Goal: Task Accomplishment & Management: Use online tool/utility

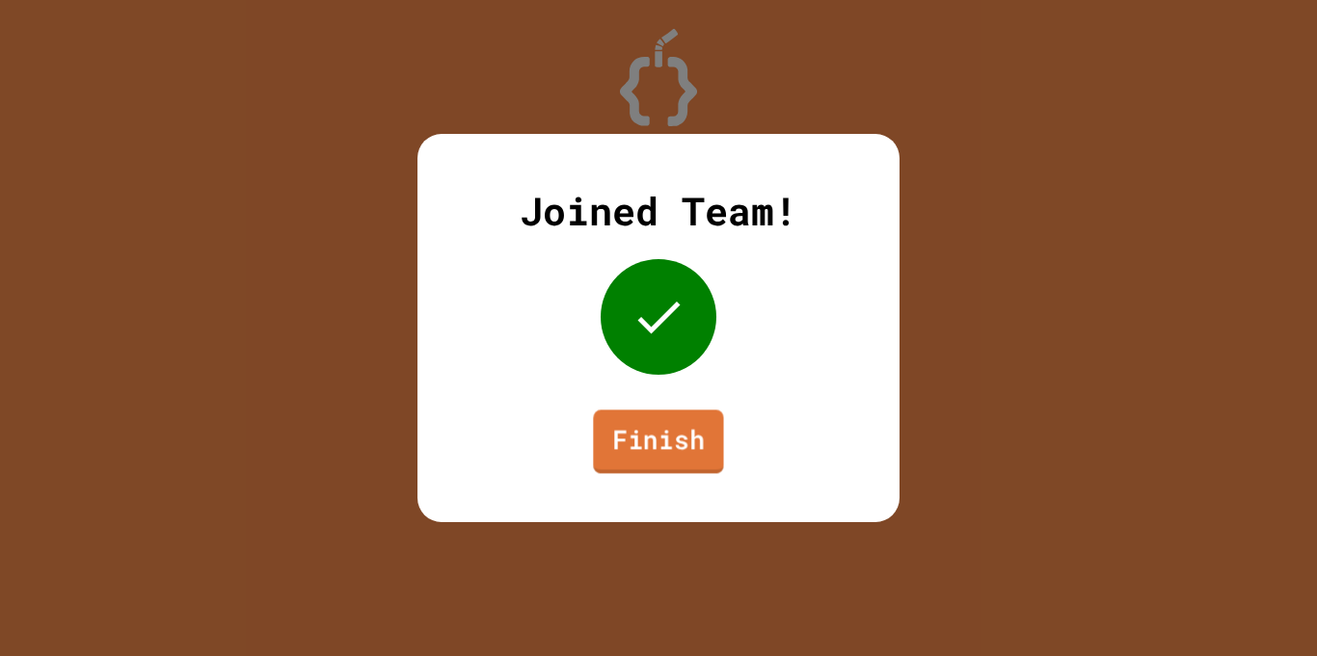
click at [633, 430] on link "Finish" at bounding box center [658, 442] width 130 height 64
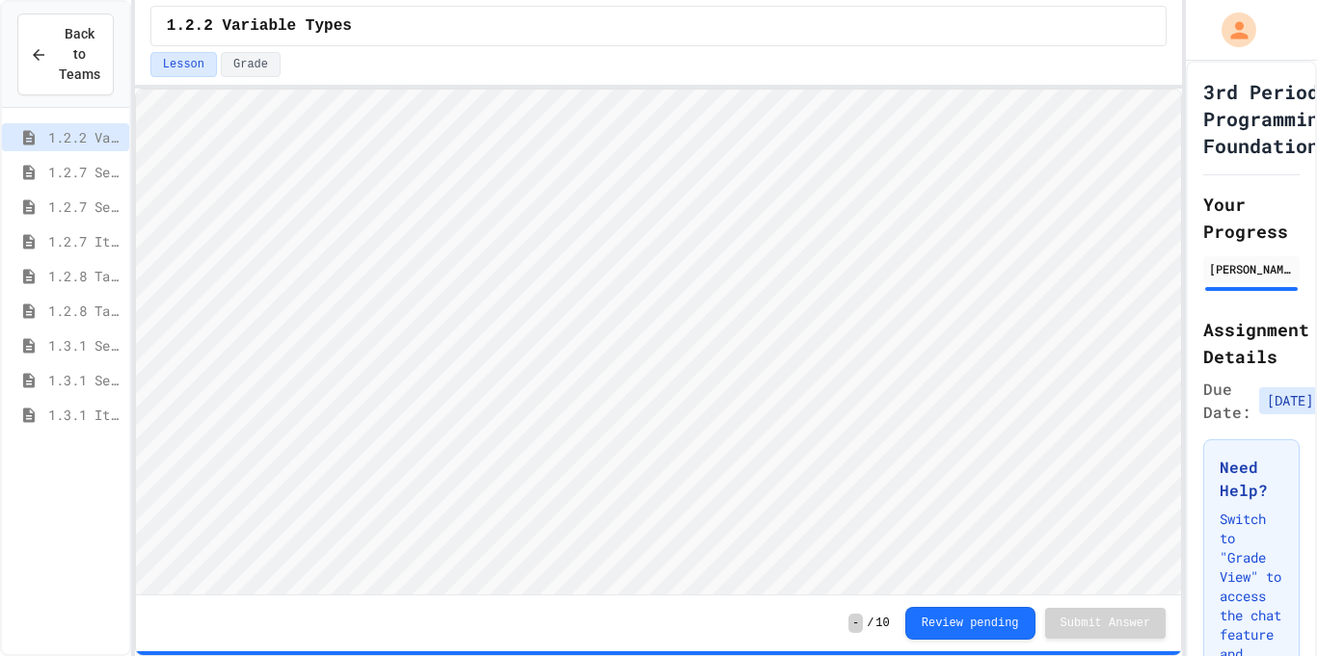
scroll to position [2, 0]
click at [57, 414] on span "1.3.1 Iteration Patterns/Trends" at bounding box center [84, 415] width 73 height 20
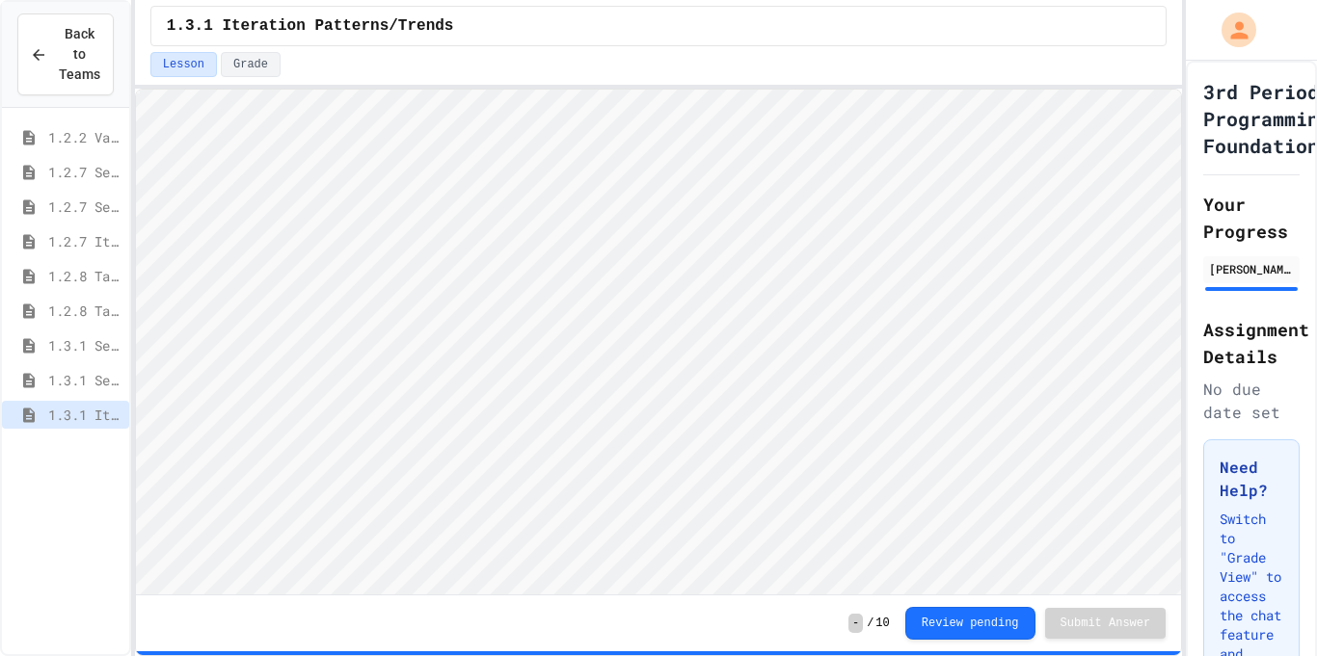
scroll to position [2, 0]
click at [67, 446] on span "1.3.1 Combined Algorithims" at bounding box center [84, 450] width 73 height 20
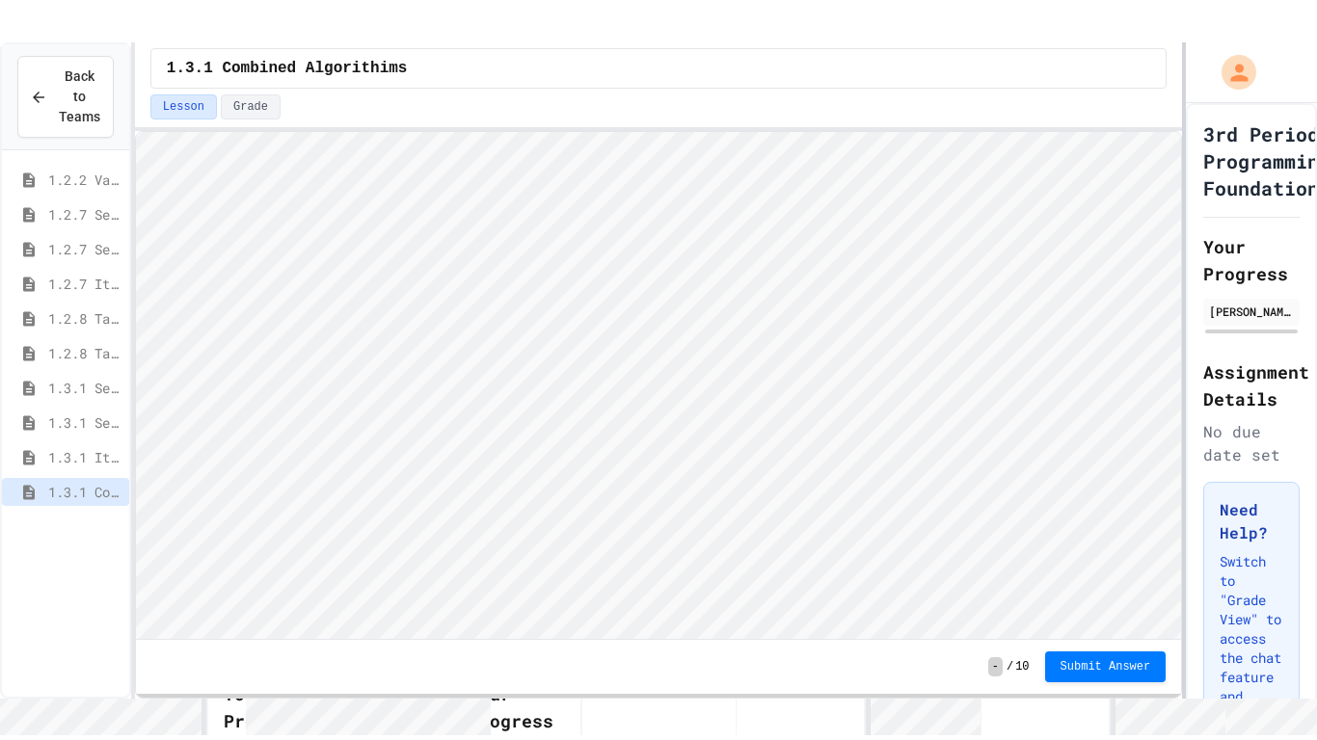
scroll to position [2, 0]
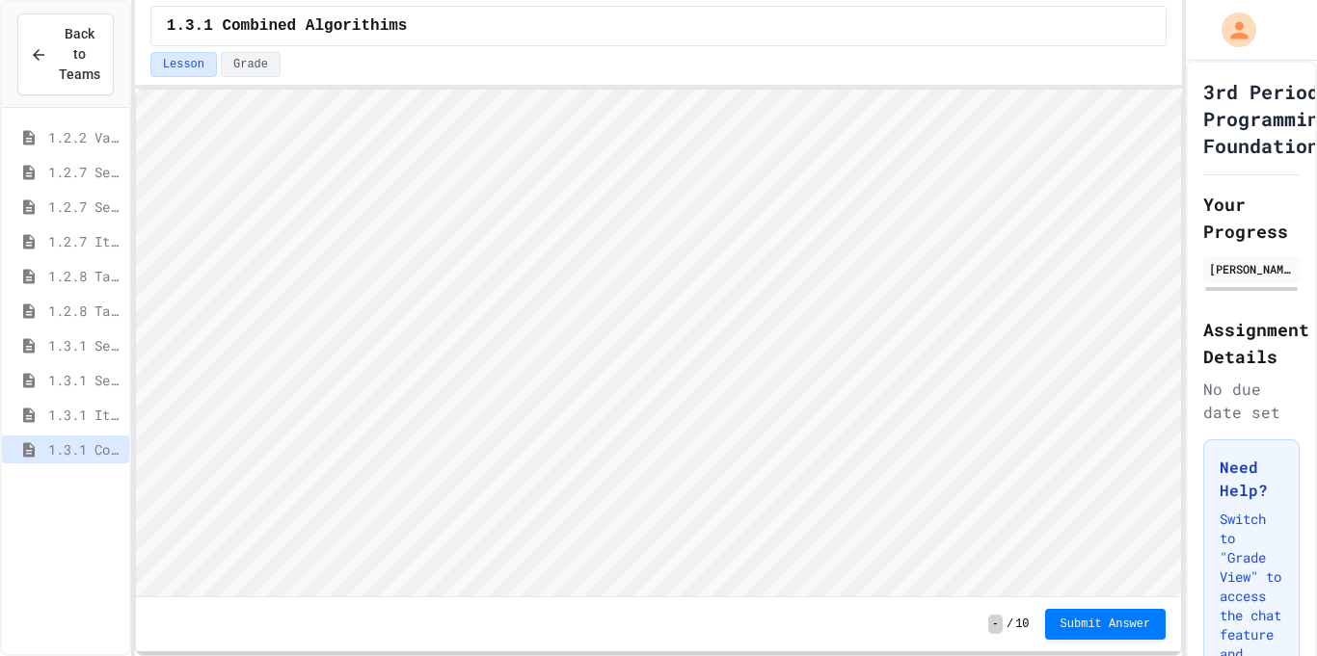
click at [1180, 90] on html "Loading project... ! Error Loading Project There was an error loading the proje…" at bounding box center [657, 90] width 1045 height 0
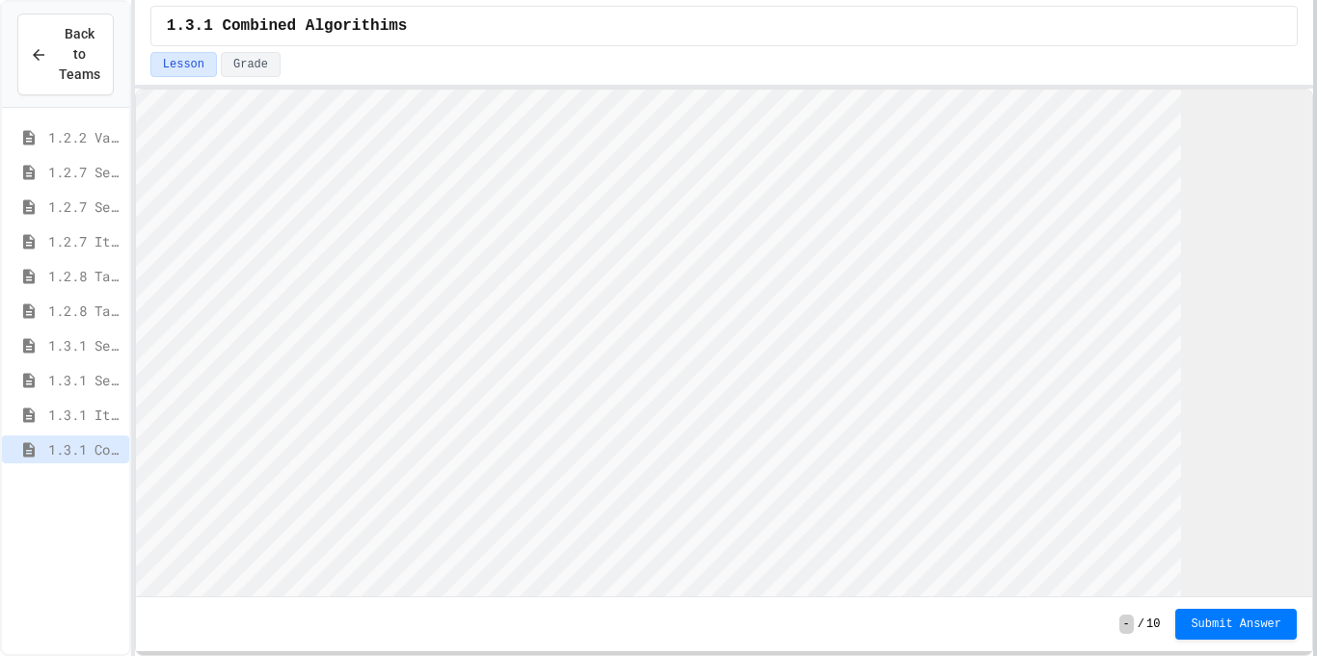
click at [1316, 300] on div at bounding box center [1315, 328] width 4 height 656
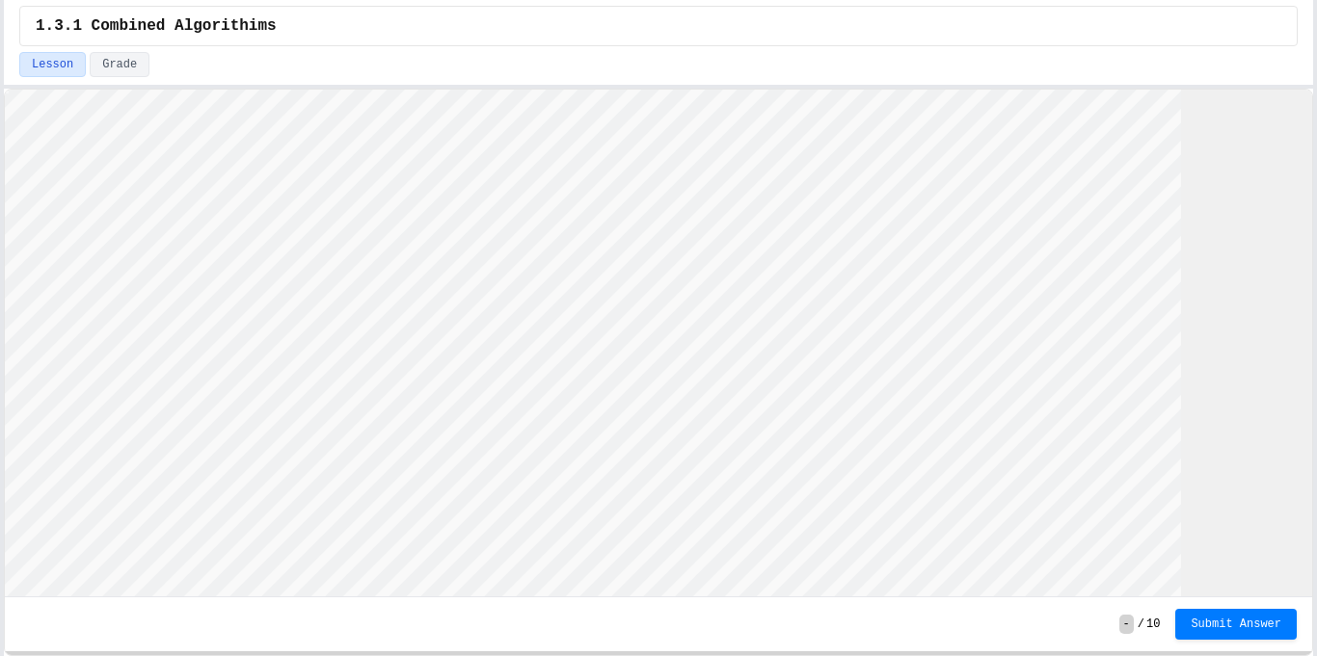
click at [0, 251] on div "Back to Teams 1.2.2 Variable Types 1.2.7 Sequencing 1.2.7 Selection 1.2.7 Itera…" at bounding box center [658, 328] width 1317 height 656
click at [1312, 90] on html "Loading project... ! Error Loading Project There was an error loading the proje…" at bounding box center [658, 90] width 1307 height 0
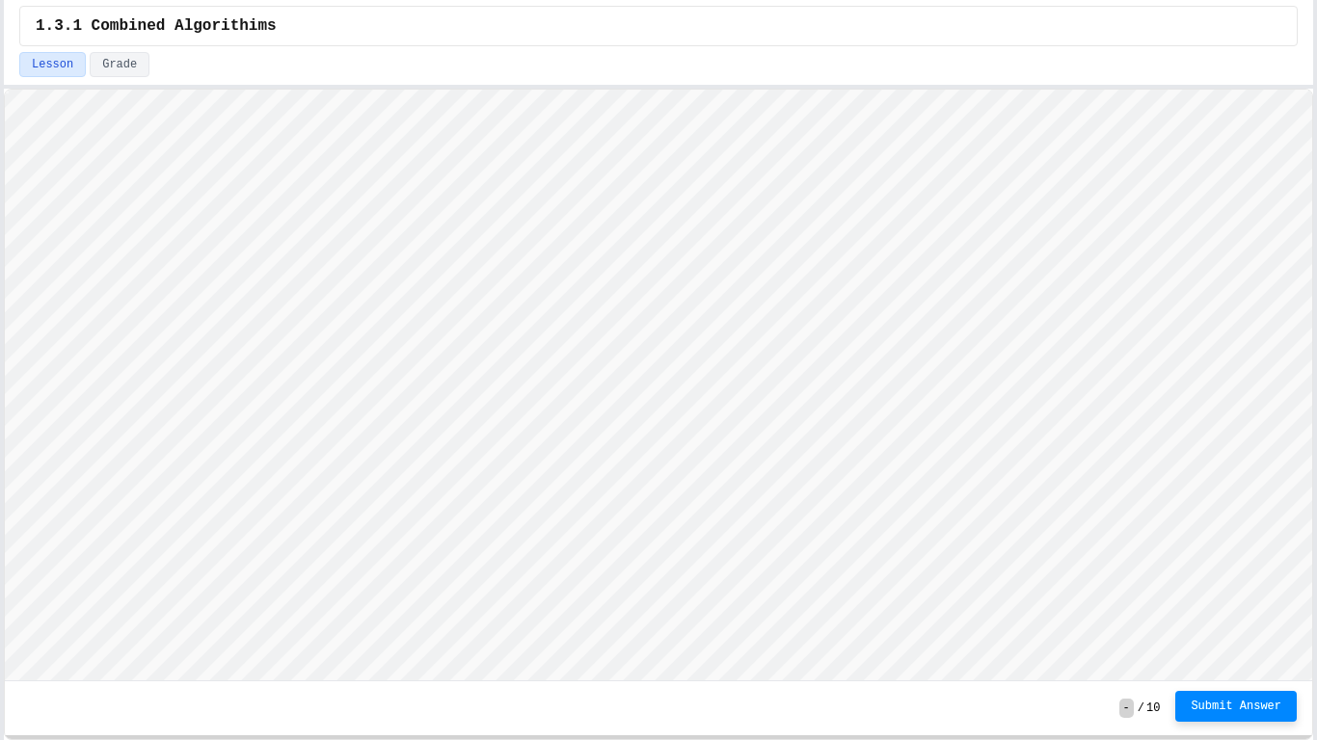
click at [1260, 656] on button "Submit Answer" at bounding box center [1235, 706] width 121 height 31
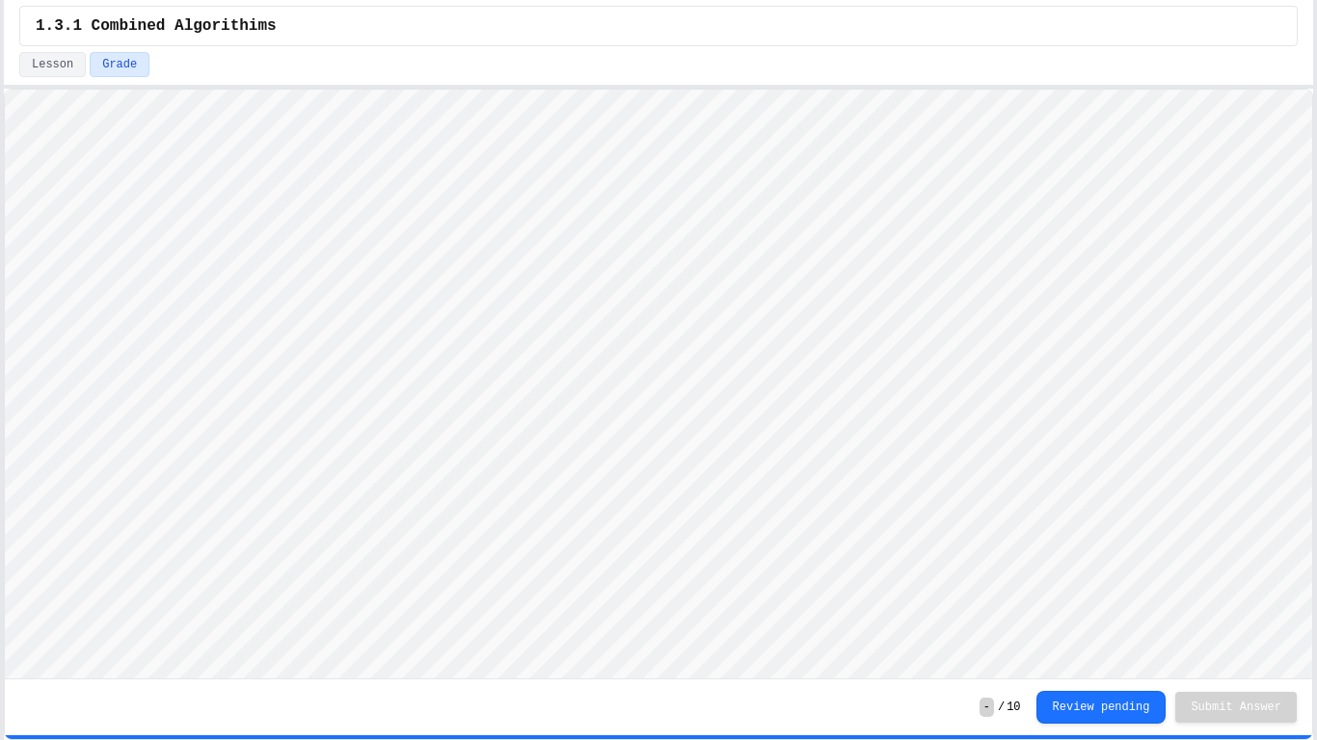
click at [138, 500] on div "Back to Teams 1.2.2 Variable Types 1.2.7 Sequencing 1.2.7 Selection 1.2.7 Itera…" at bounding box center [658, 370] width 1317 height 740
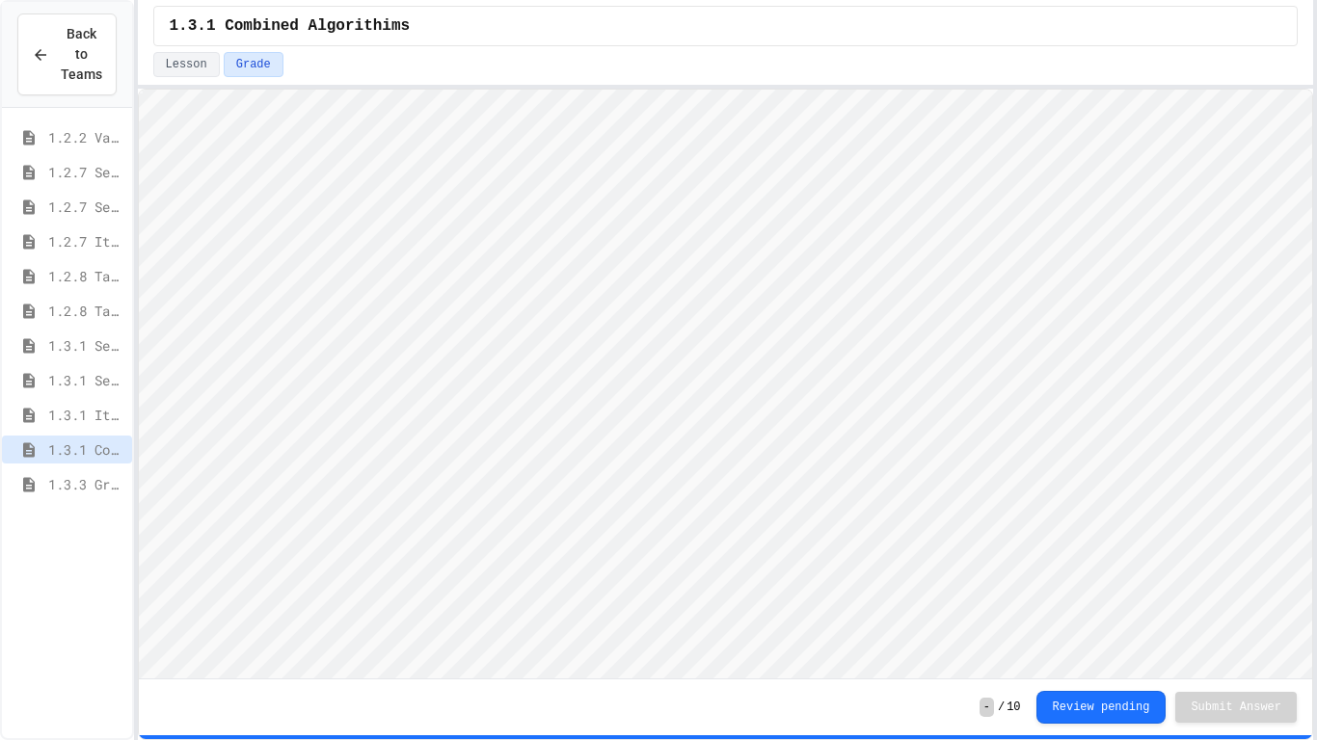
click at [81, 491] on span "1.3.3 Grocery Store Task" at bounding box center [86, 484] width 76 height 20
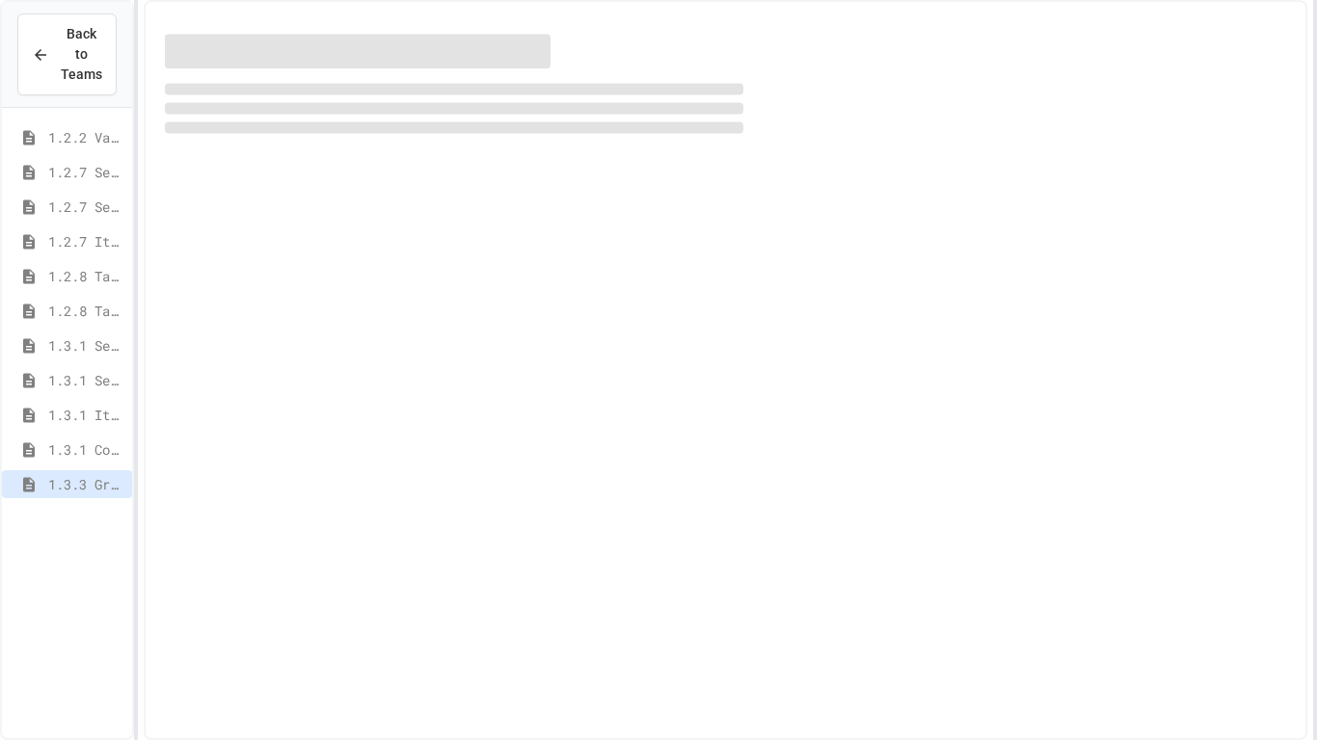
click at [81, 491] on span "1.3.3 Grocery Store Task" at bounding box center [86, 484] width 76 height 20
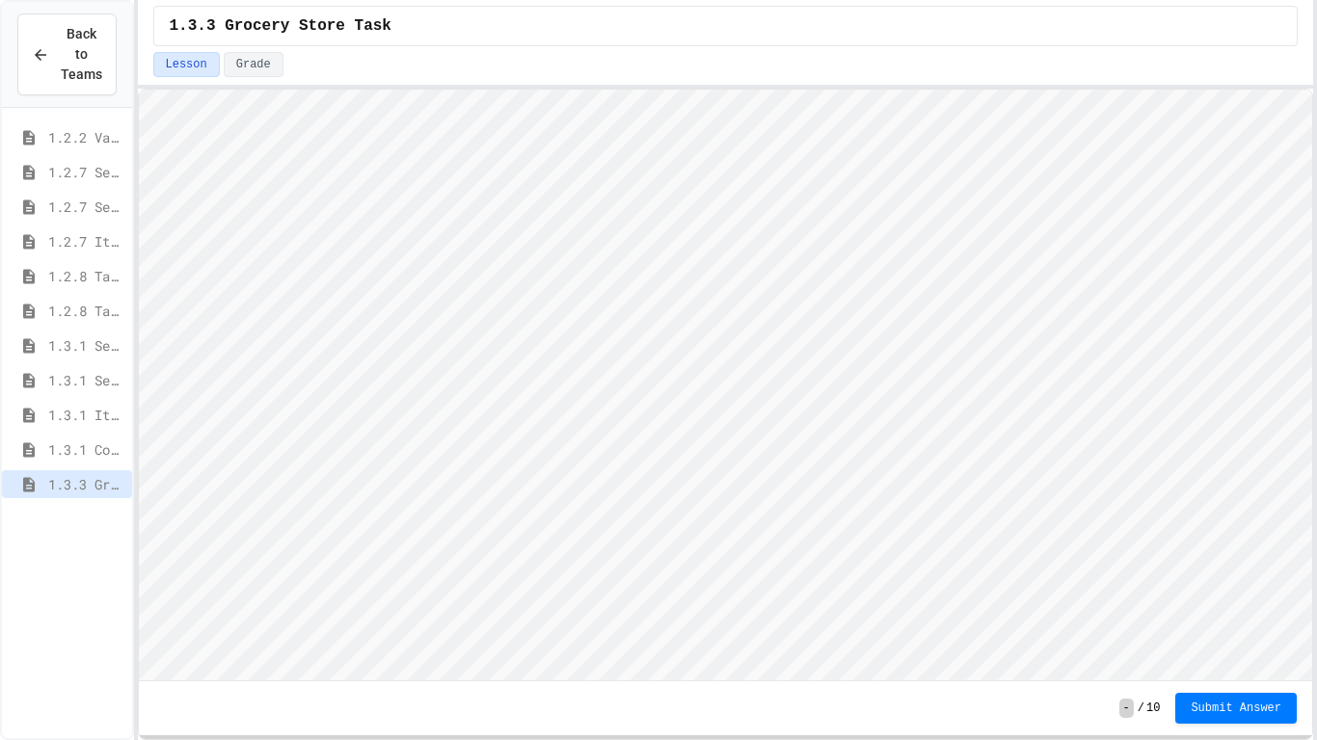
click at [81, 491] on span "1.3.3 Grocery Store Task" at bounding box center [86, 484] width 76 height 20
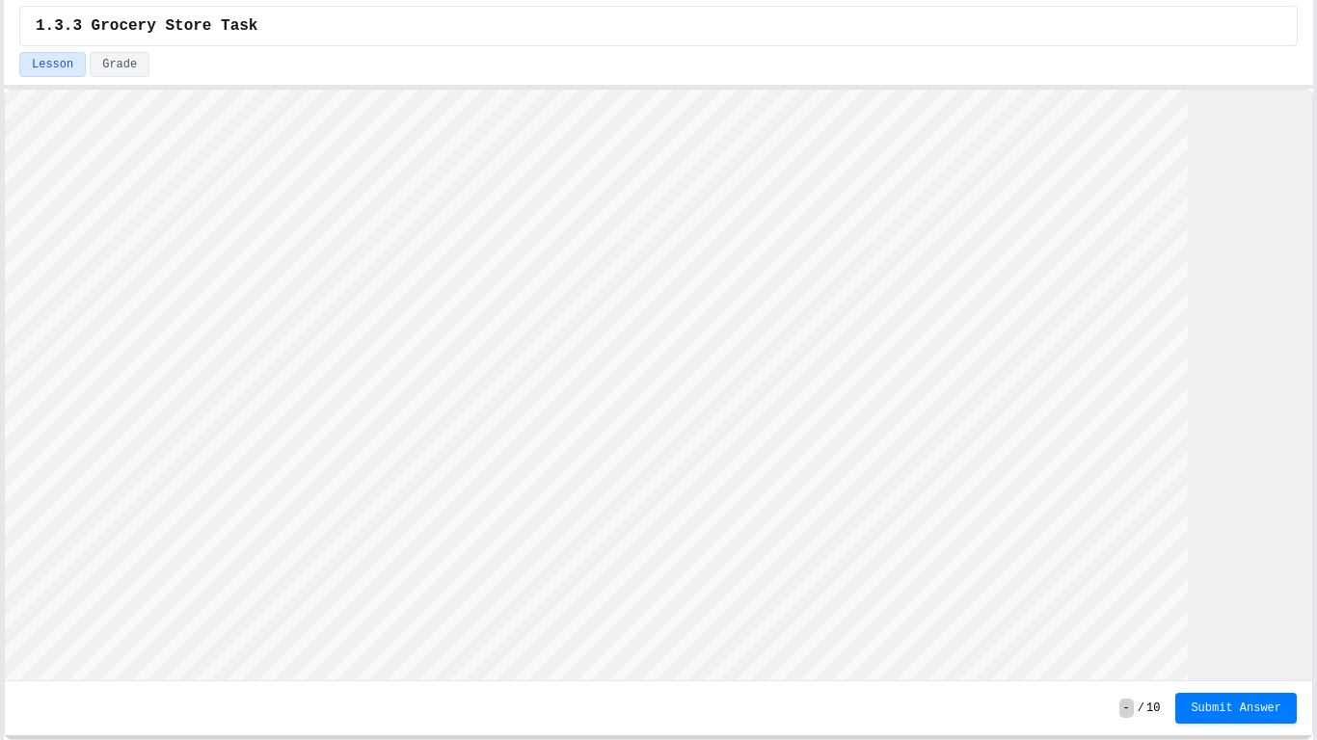
click at [0, 320] on div "Back to Teams 1.2.2 Variable Types 1.2.7 Sequencing 1.2.7 Selection 1.2.7 Itera…" at bounding box center [658, 370] width 1317 height 740
click at [378, 90] on html "Loading project... ! Error Loading Project There was an error loading the proje…" at bounding box center [599, 90] width 1188 height 0
click at [429, 90] on html "Loading project... ! Error Loading Project There was an error loading the proje…" at bounding box center [599, 90] width 1188 height 0
click at [474, 90] on html "Loading project... ! Error Loading Project There was an error loading the proje…" at bounding box center [599, 90] width 1188 height 0
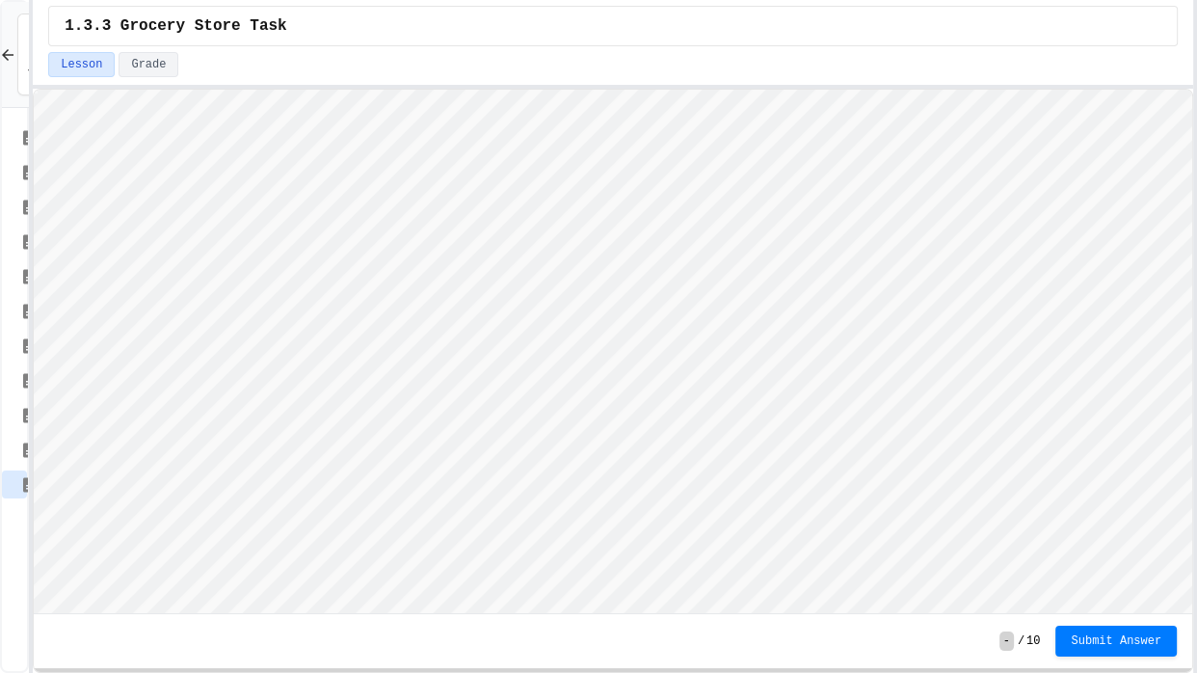
click at [35, 330] on div "Back to Teams 1.2.2 Variable Types 1.2.7 Sequencing 1.2.7 Selection 1.2.7 Itera…" at bounding box center [598, 336] width 1197 height 673
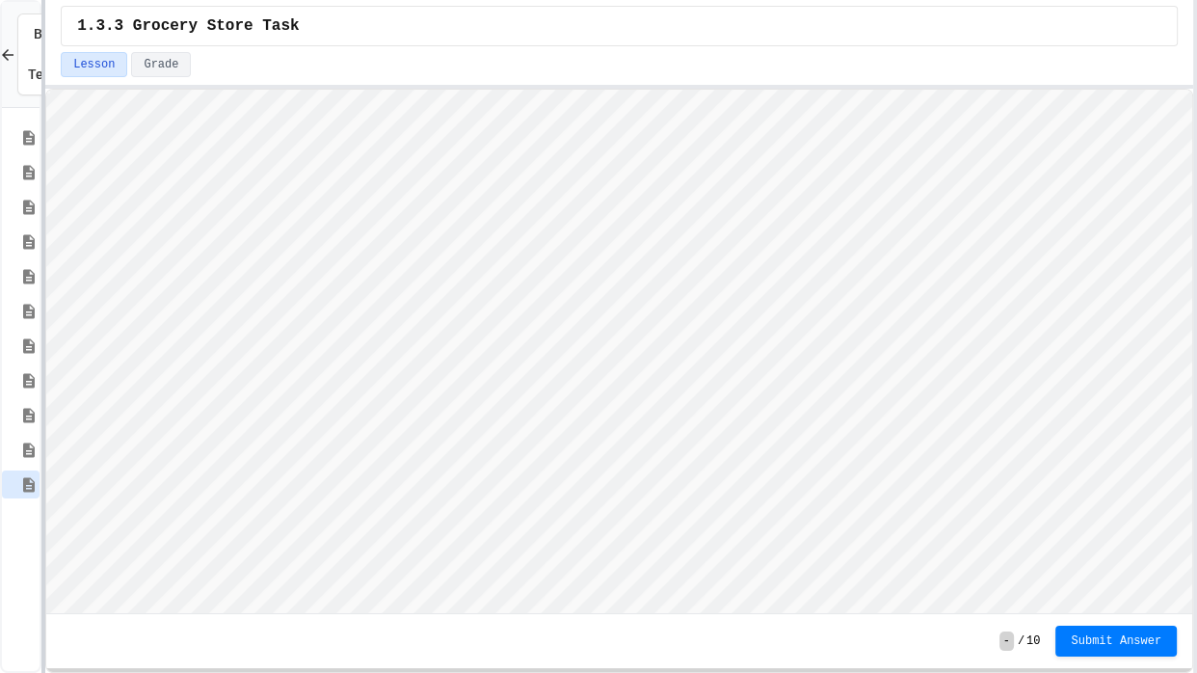
click at [44, 255] on div at bounding box center [43, 336] width 4 height 673
click at [21, 452] on icon at bounding box center [28, 450] width 23 height 17
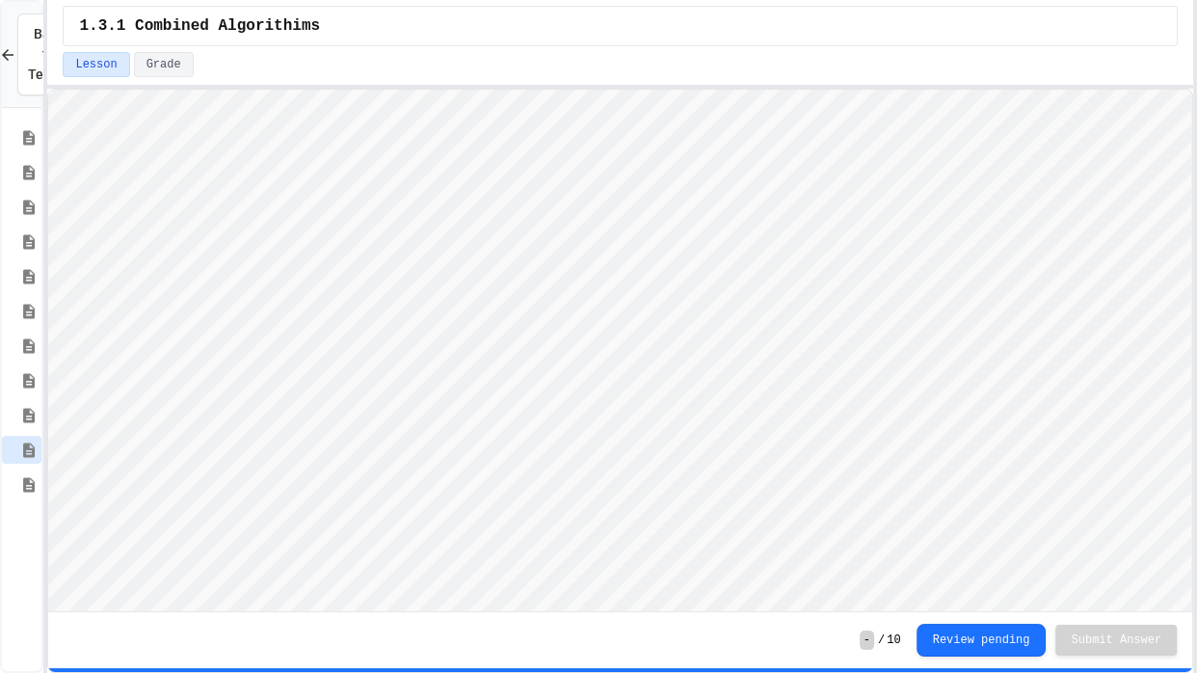
click at [28, 484] on icon at bounding box center [29, 484] width 12 height 14
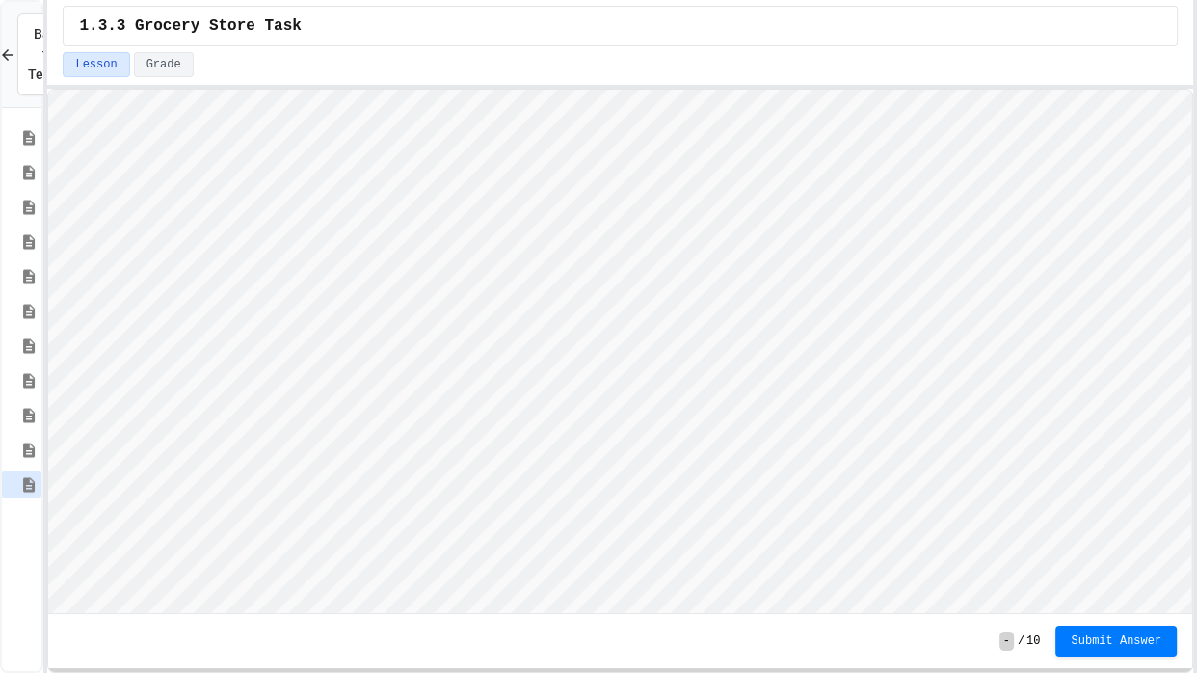
scroll to position [1, 0]
type textarea "***"
type textarea "**********"
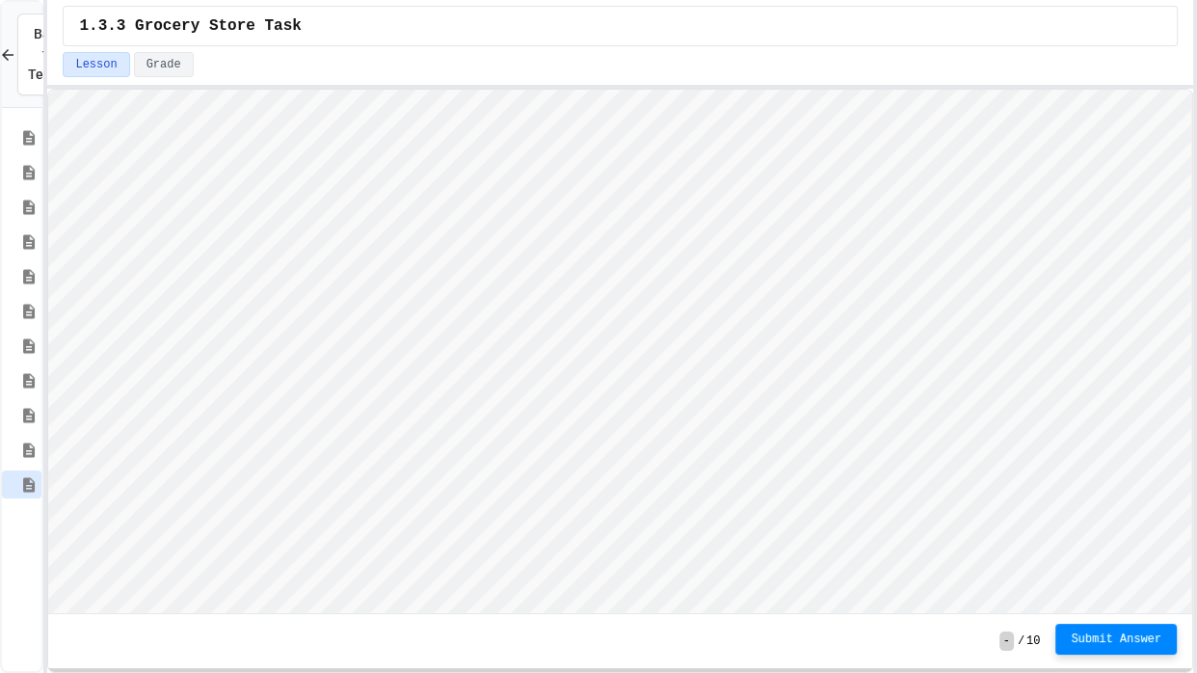
click at [1156, 645] on span "Submit Answer" at bounding box center [1116, 638] width 91 height 15
